Goal: Information Seeking & Learning: Learn about a topic

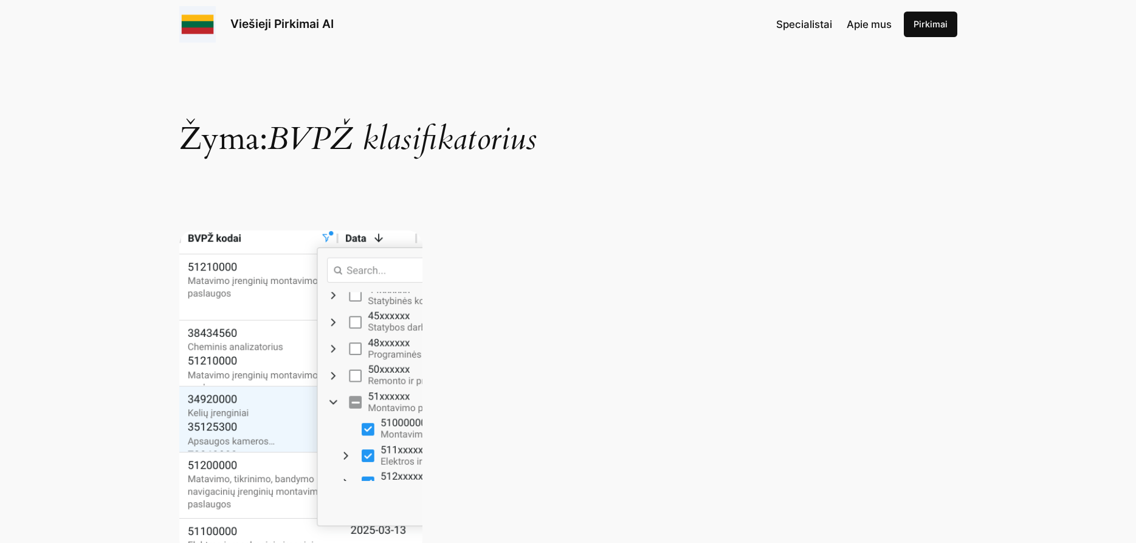
click at [358, 321] on img at bounding box center [300, 392] width 243 height 324
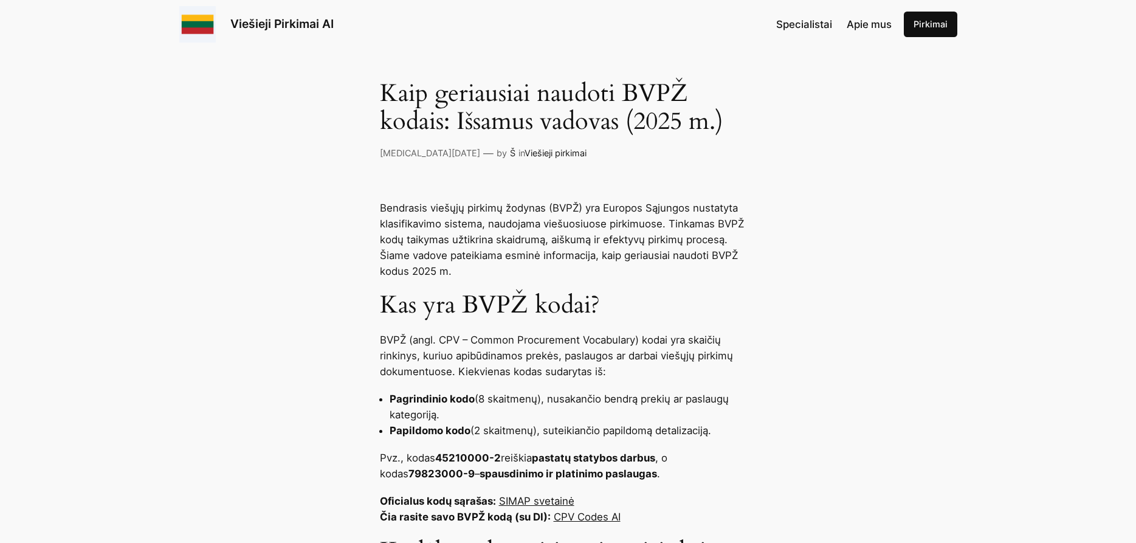
scroll to position [434, 0]
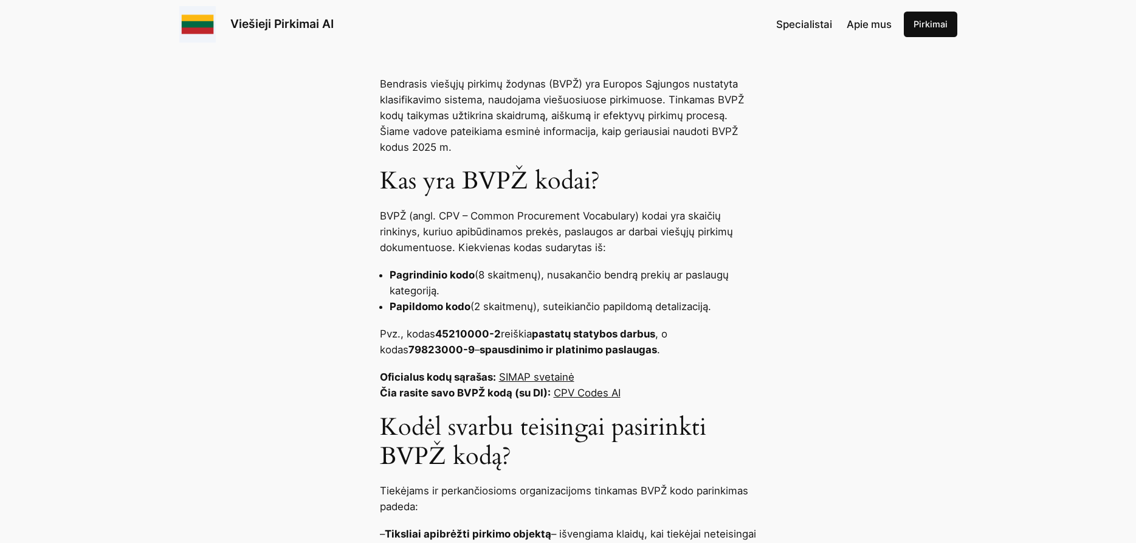
click at [546, 379] on link "SIMAP svetainė" at bounding box center [536, 377] width 75 height 12
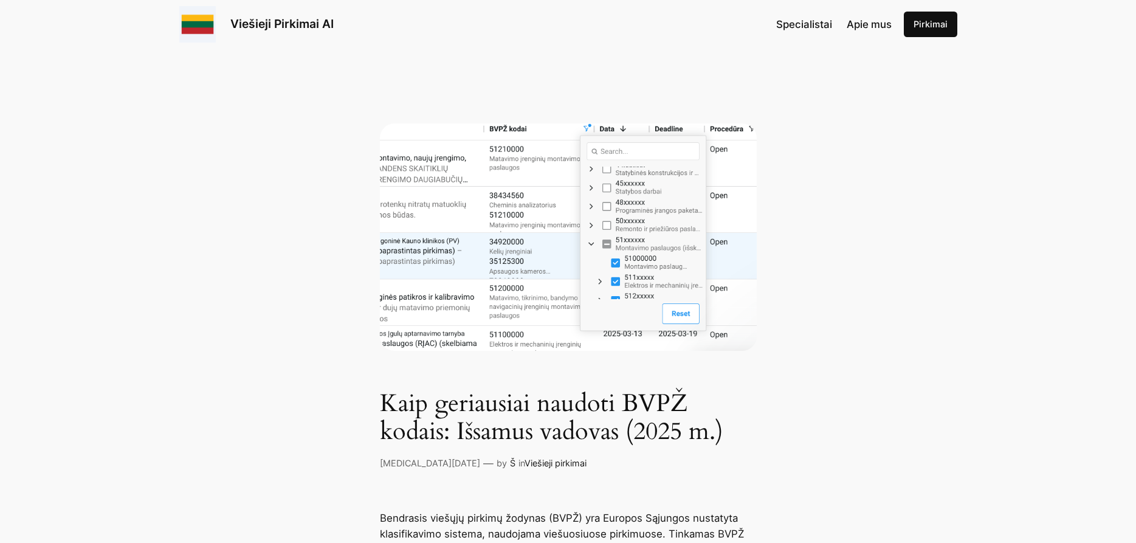
click at [393, 160] on img at bounding box center [568, 236] width 377 height 227
click at [682, 196] on img at bounding box center [568, 236] width 377 height 227
click at [676, 315] on img at bounding box center [568, 236] width 377 height 227
